Goal: Information Seeking & Learning: Find specific fact

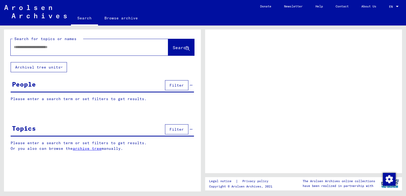
click at [72, 48] on input "text" at bounding box center [84, 47] width 141 height 6
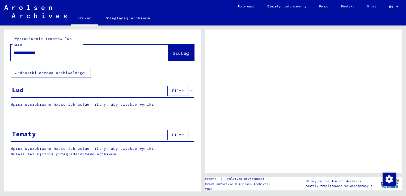
type input "**********"
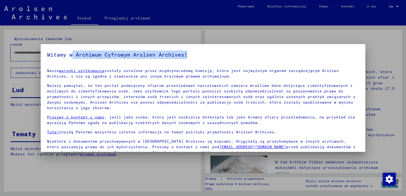
drag, startPoint x: 72, startPoint y: 48, endPoint x: 350, endPoint y: 66, distance: 278.2
click at [350, 66] on mat-dialog-container "Witamy w Archiwum Cyfrowym Arolsen Archives! Nasze warunki użytkowania zostały …" at bounding box center [203, 98] width 324 height 108
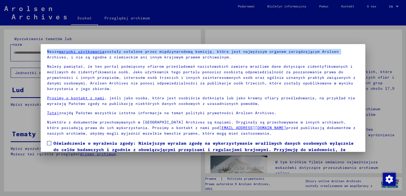
scroll to position [45, 0]
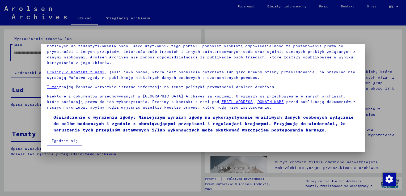
click at [49, 117] on span at bounding box center [49, 117] width 4 height 4
click at [62, 139] on button "Zgadzam się" at bounding box center [64, 141] width 35 height 10
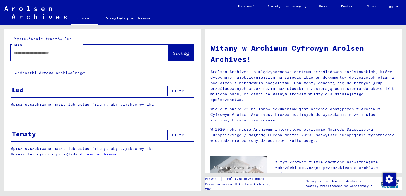
click at [53, 50] on div at bounding box center [81, 53] width 141 height 12
click at [60, 50] on input "text" at bounding box center [83, 53] width 138 height 6
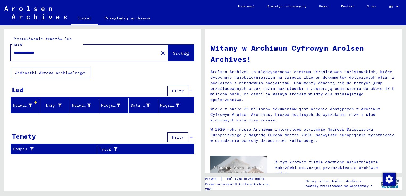
click at [180, 50] on span "Szukać" at bounding box center [181, 52] width 16 height 5
drag, startPoint x: 59, startPoint y: 47, endPoint x: -1, endPoint y: 50, distance: 60.1
click at [0, 50] on html "**********" at bounding box center [203, 98] width 406 height 196
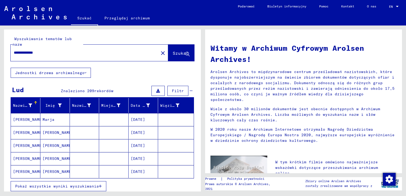
click at [100, 184] on icon "button" at bounding box center [100, 186] width 3 height 4
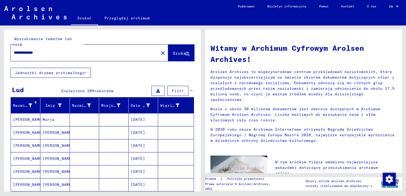
drag, startPoint x: 53, startPoint y: 44, endPoint x: -1, endPoint y: 49, distance: 54.7
click at [0, 49] on html "**********" at bounding box center [203, 98] width 406 height 196
click at [173, 51] on span "Szukać" at bounding box center [181, 54] width 17 height 6
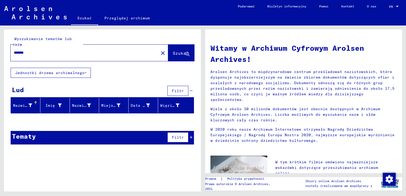
drag, startPoint x: 31, startPoint y: 47, endPoint x: -1, endPoint y: 50, distance: 32.2
click at [0, 50] on html "Search Browse archive Donate Newsletter Help Contact About Us Szukać Przeglądaj…" at bounding box center [203, 98] width 406 height 196
type input "*******"
click at [183, 50] on span "Szukać" at bounding box center [181, 52] width 16 height 5
drag, startPoint x: 41, startPoint y: 49, endPoint x: -1, endPoint y: 43, distance: 42.6
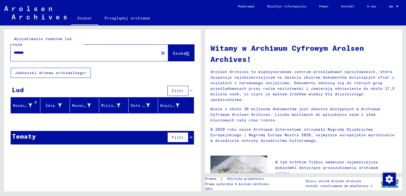
click at [0, 43] on html "Search Browse archive Donate Newsletter Help Contact About Us Szukać Przeglądaj…" at bounding box center [203, 98] width 406 height 196
